Goal: Task Accomplishment & Management: Manage account settings

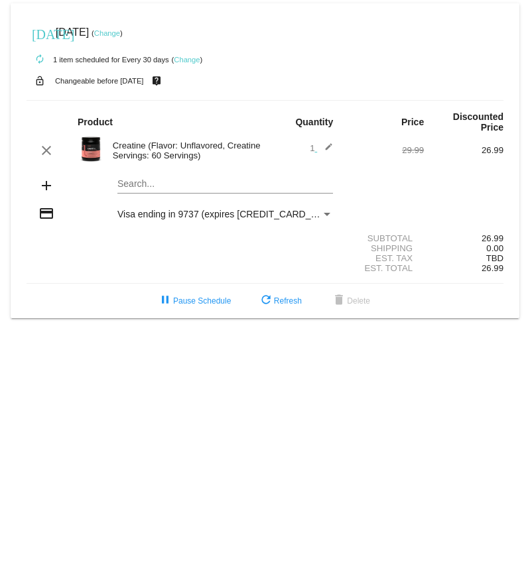
click at [327, 216] on div "Payment Method" at bounding box center [327, 214] width 7 height 3
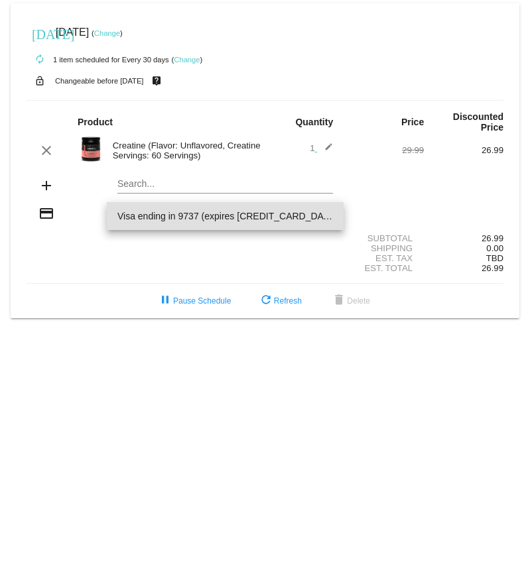
click at [177, 227] on span "Visa ending in 9737 (expires 0729)" at bounding box center [225, 216] width 216 height 28
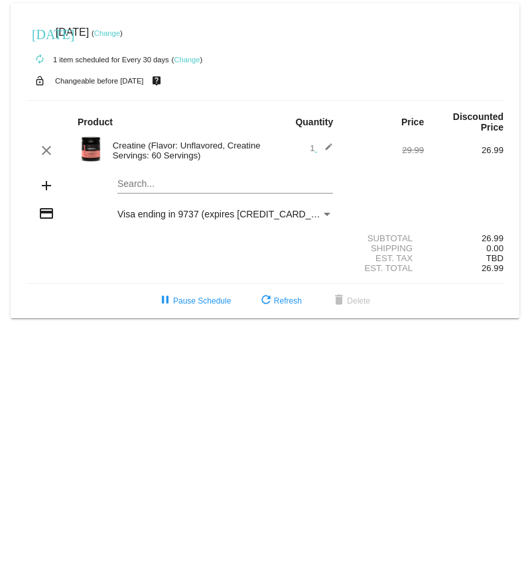
click at [176, 219] on span "Visa ending in 9737 (expires 0729)" at bounding box center [228, 214] width 222 height 11
click at [120, 33] on link "Change" at bounding box center [107, 33] width 26 height 8
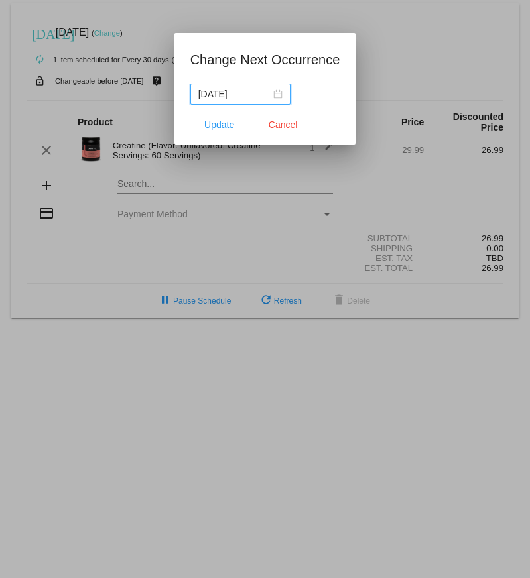
click at [208, 93] on input "[DATE]" at bounding box center [234, 94] width 72 height 15
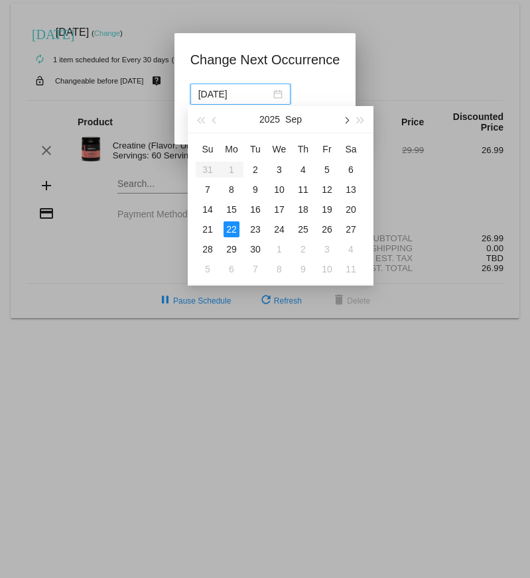
click at [345, 119] on span "button" at bounding box center [345, 120] width 7 height 7
click at [254, 246] on div "28" at bounding box center [255, 249] width 16 height 16
type input "[DATE]"
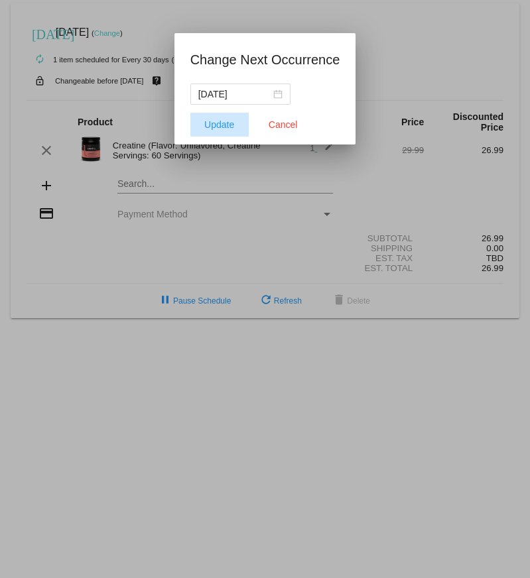
click at [221, 121] on span "Update" at bounding box center [219, 124] width 30 height 11
